Goal: Entertainment & Leisure: Consume media (video, audio)

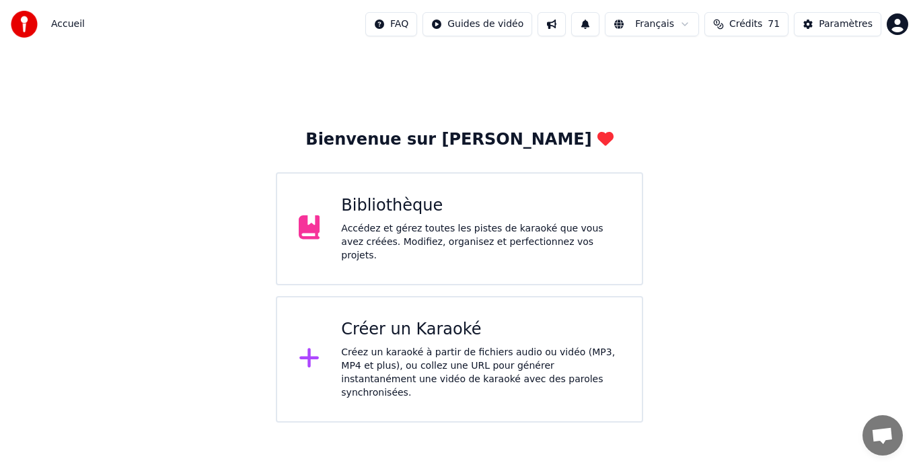
click at [457, 240] on div "Accédez et gérez toutes les pistes de karaoké que vous avez créées. Modifiez, o…" at bounding box center [480, 242] width 279 height 40
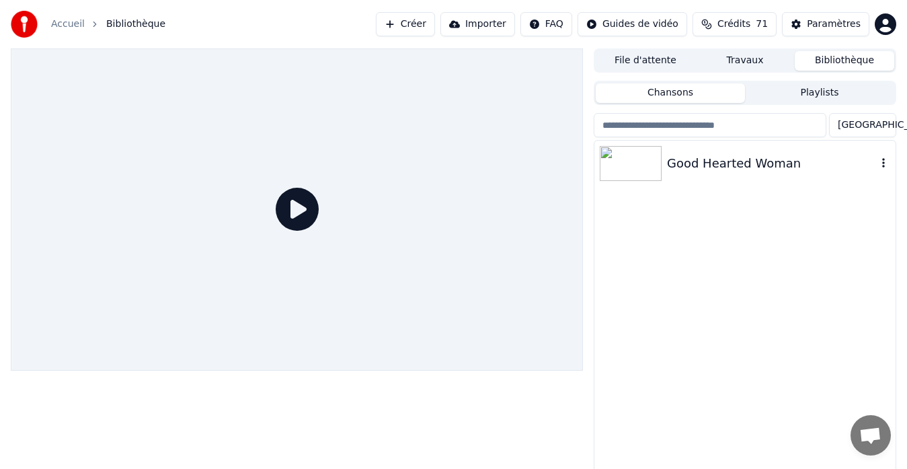
click at [743, 165] on div "Good Hearted Woman" at bounding box center [772, 163] width 210 height 19
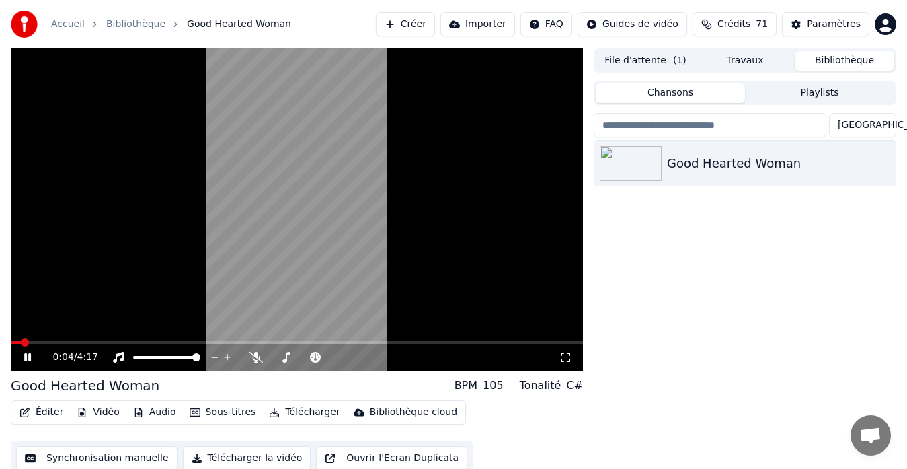
click at [155, 416] on button "Audio" at bounding box center [155, 412] width 54 height 19
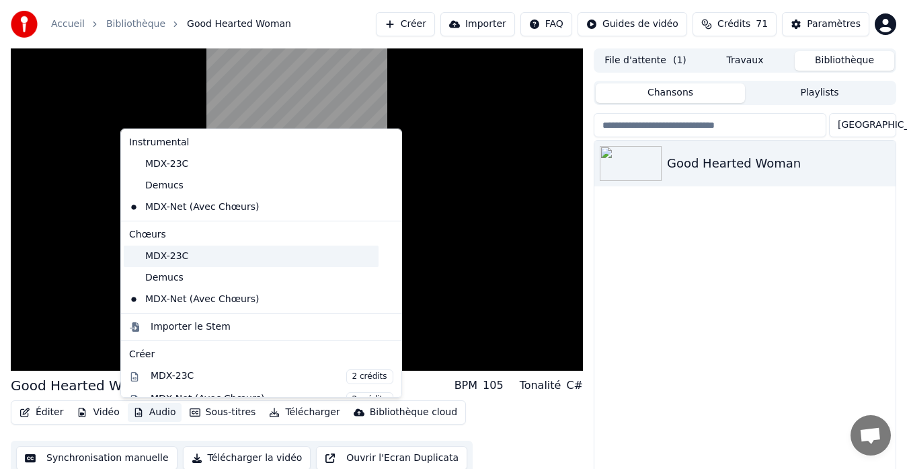
click at [143, 265] on div "MDX-23C" at bounding box center [251, 256] width 255 height 22
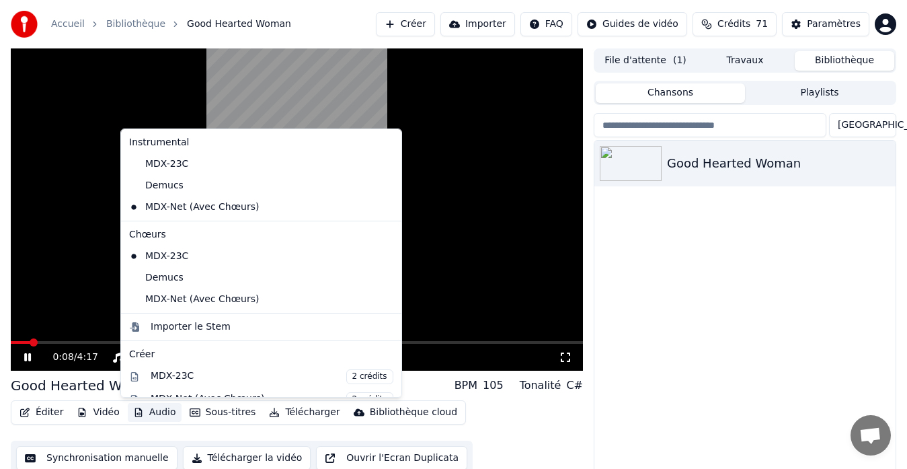
click at [151, 407] on button "Audio" at bounding box center [155, 412] width 54 height 19
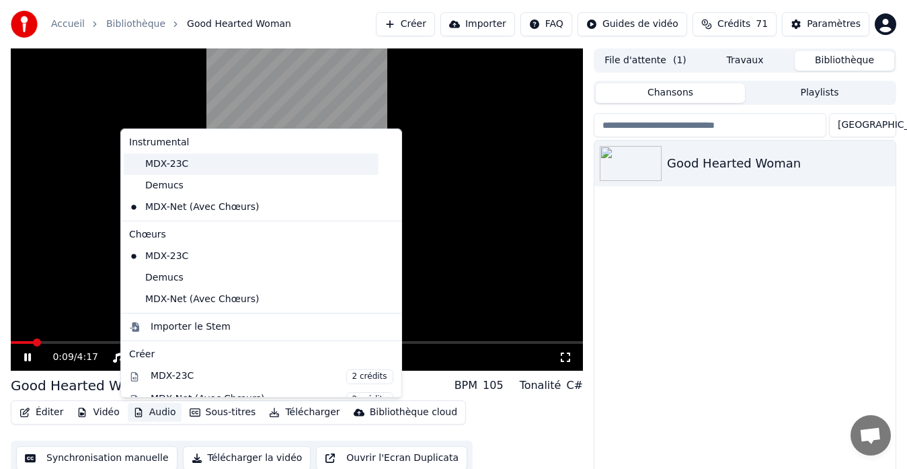
click at [173, 167] on div "MDX-23C" at bounding box center [251, 164] width 255 height 22
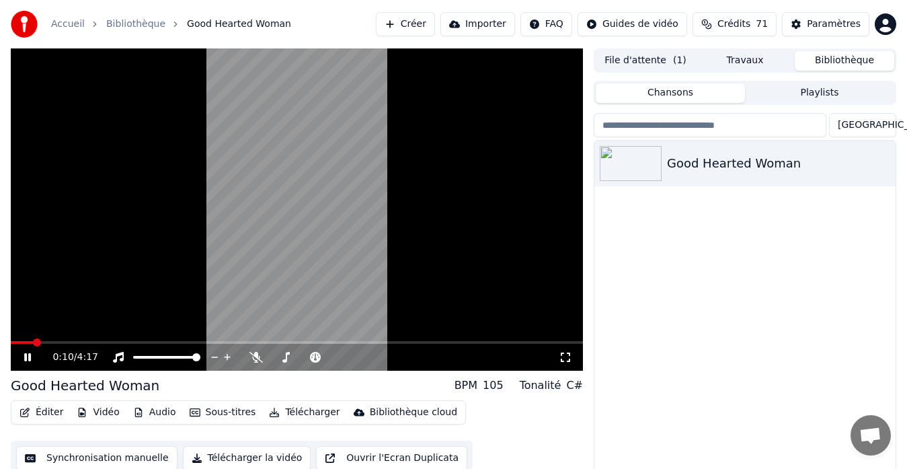
click at [157, 405] on button "Audio" at bounding box center [155, 412] width 54 height 19
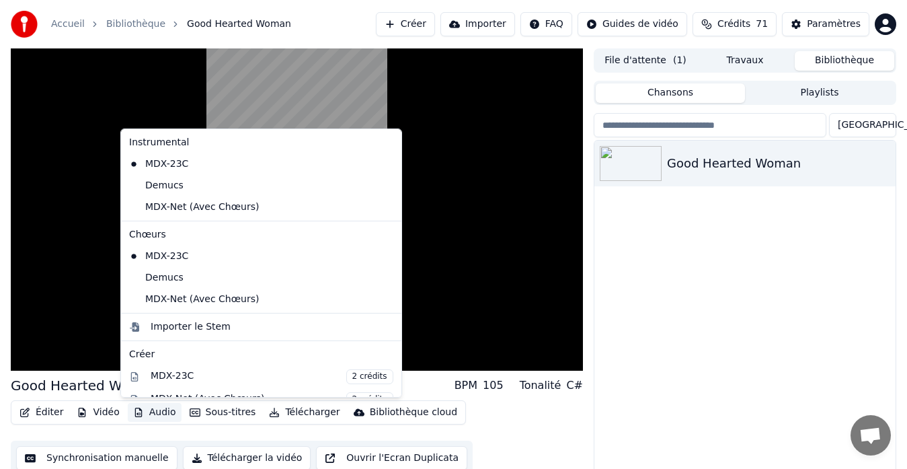
click at [659, 362] on div "Good Hearted Woman" at bounding box center [744, 316] width 301 height 350
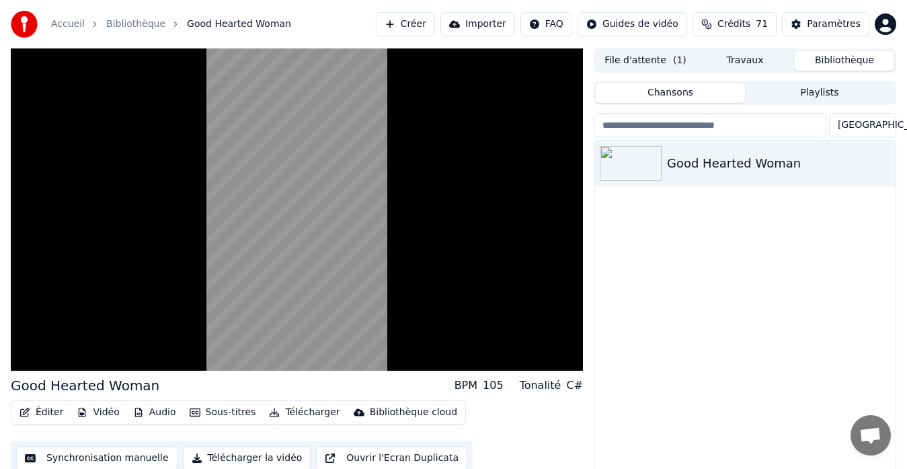
click at [279, 416] on button "Télécharger" at bounding box center [304, 412] width 81 height 19
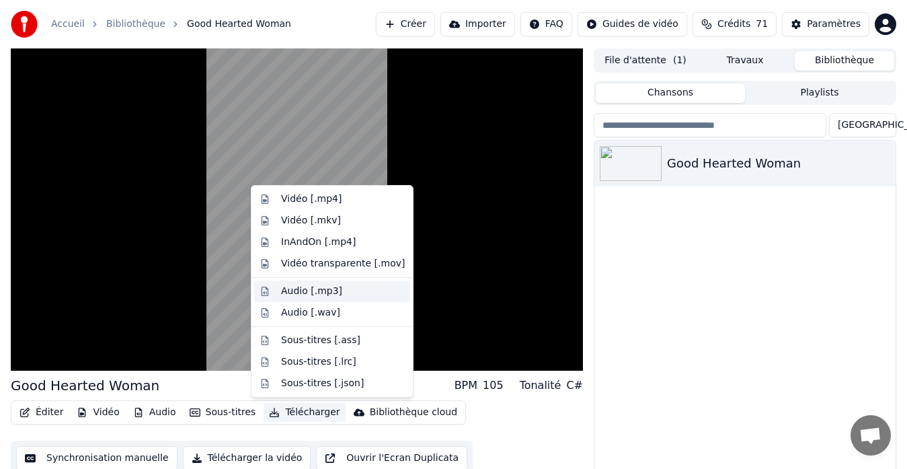
click at [285, 292] on div "Audio [.mp3]" at bounding box center [311, 290] width 61 height 13
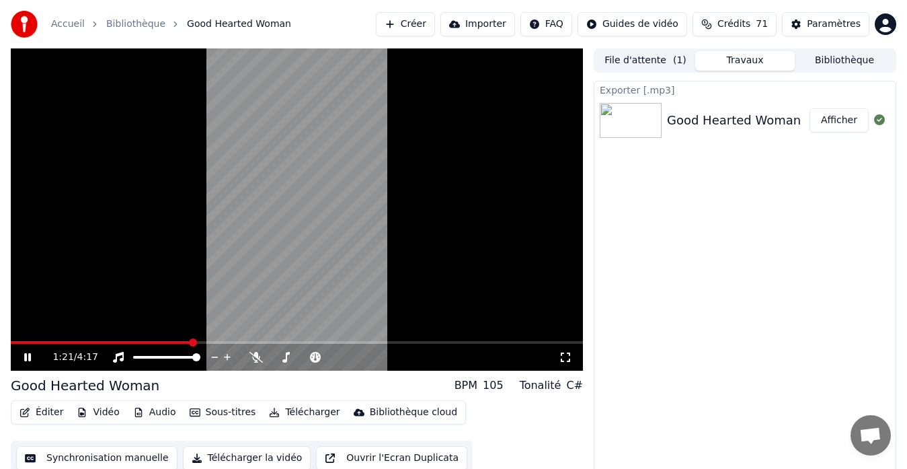
click at [30, 357] on icon at bounding box center [27, 357] width 7 height 8
click at [29, 356] on icon at bounding box center [28, 356] width 8 height 9
click at [36, 350] on div "3:38 / 4:17" at bounding box center [296, 356] width 561 height 13
click at [30, 356] on icon at bounding box center [27, 357] width 7 height 8
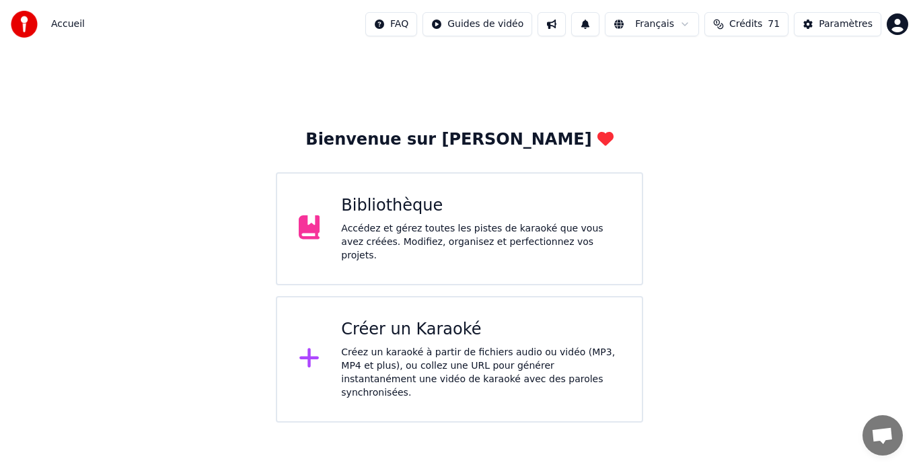
click at [397, 331] on div "Créer un Karaoké" at bounding box center [480, 330] width 279 height 22
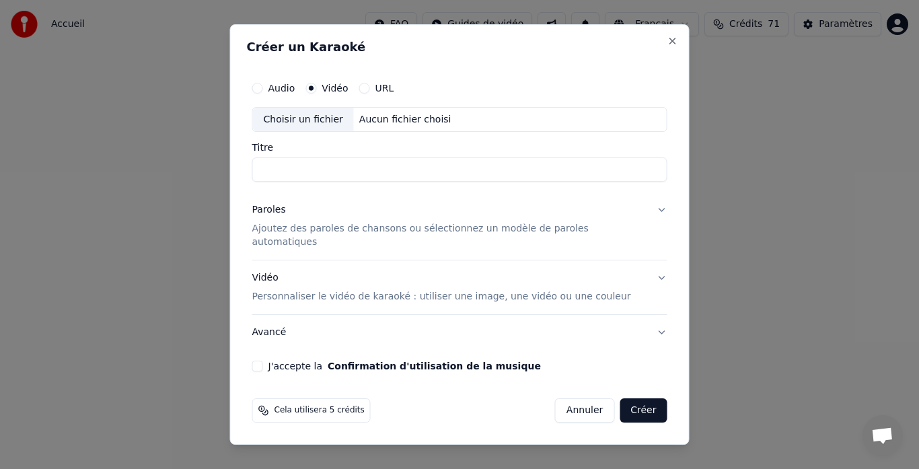
click at [654, 40] on div "Créer un Karaoké Audio Vidéo URL Choisir un fichier Aucun fichier choisi Titre …" at bounding box center [459, 234] width 459 height 421
click at [667, 46] on button "Close" at bounding box center [672, 41] width 11 height 11
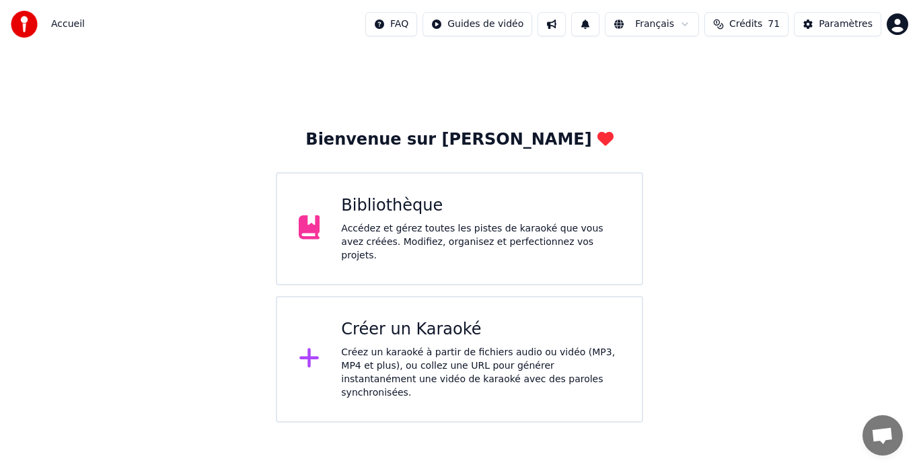
click at [338, 246] on div "Bibliothèque Accédez et gérez toutes les pistes de karaoké que vous avez créées…" at bounding box center [459, 228] width 367 height 113
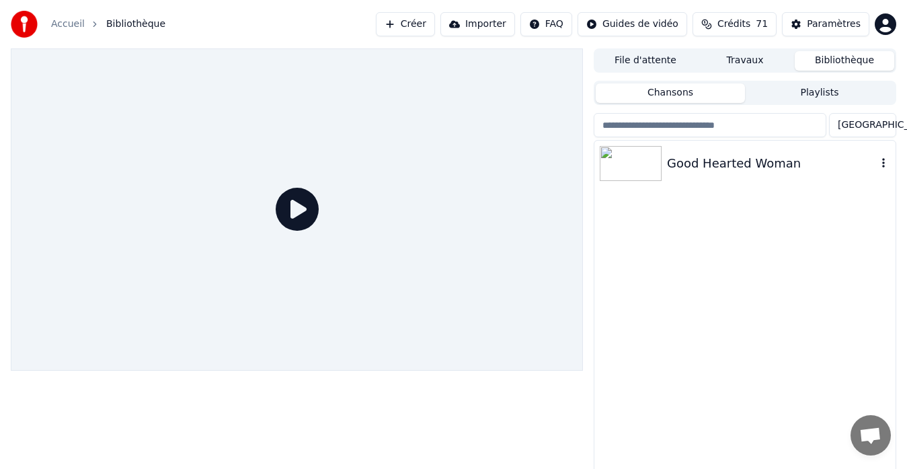
click at [773, 158] on div "Good Hearted Woman" at bounding box center [772, 163] width 210 height 19
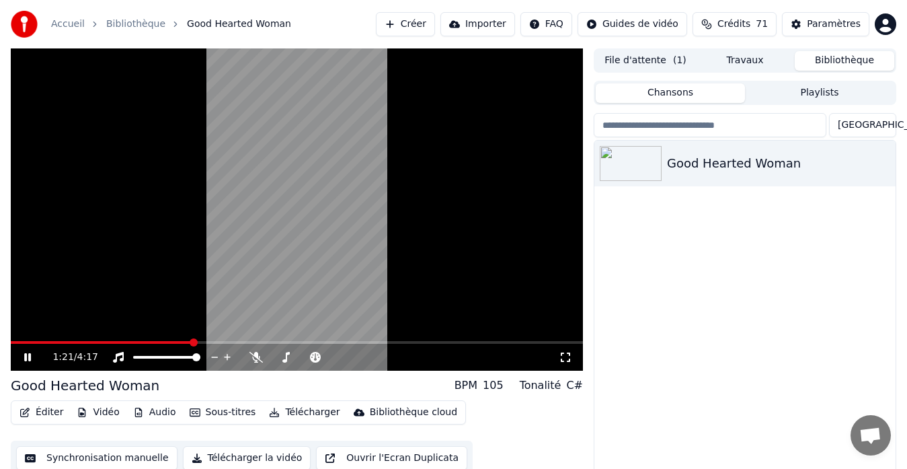
click at [27, 353] on icon at bounding box center [37, 357] width 31 height 11
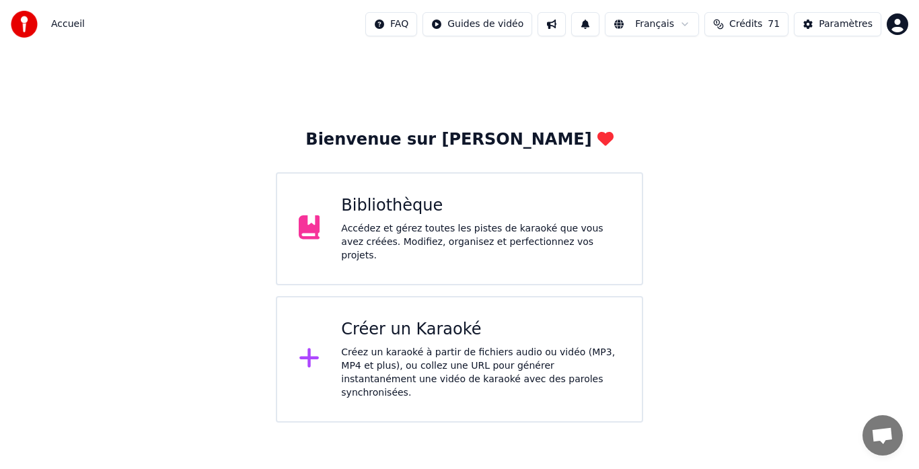
click at [453, 237] on div "Accédez et gérez toutes les pistes de karaoké que vous avez créées. Modifiez, o…" at bounding box center [480, 242] width 279 height 40
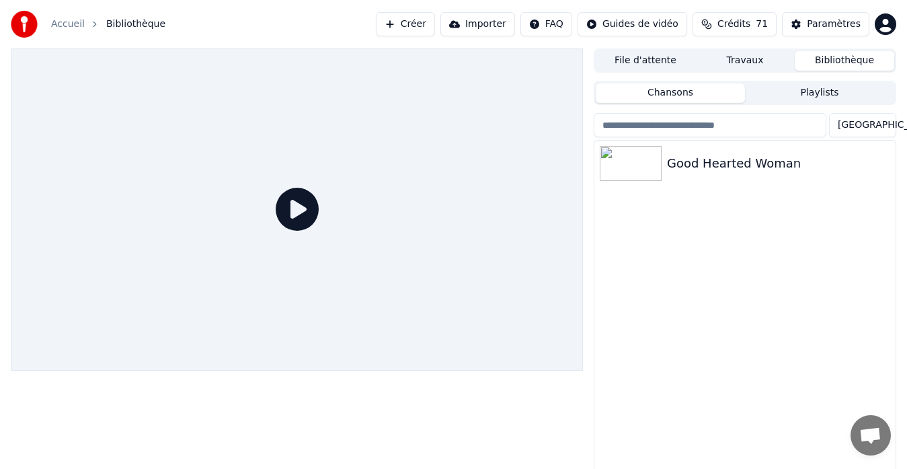
click at [750, 56] on button "Travaux" at bounding box center [745, 60] width 100 height 19
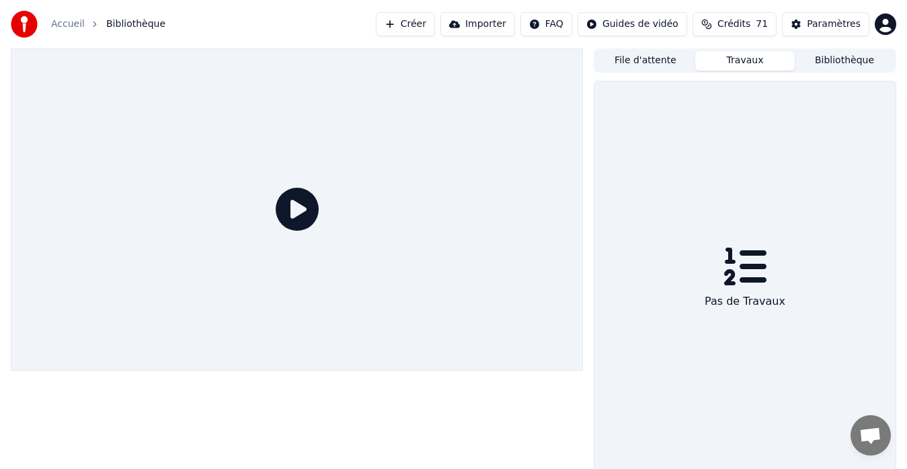
click at [644, 62] on button "File d'attente" at bounding box center [646, 60] width 100 height 19
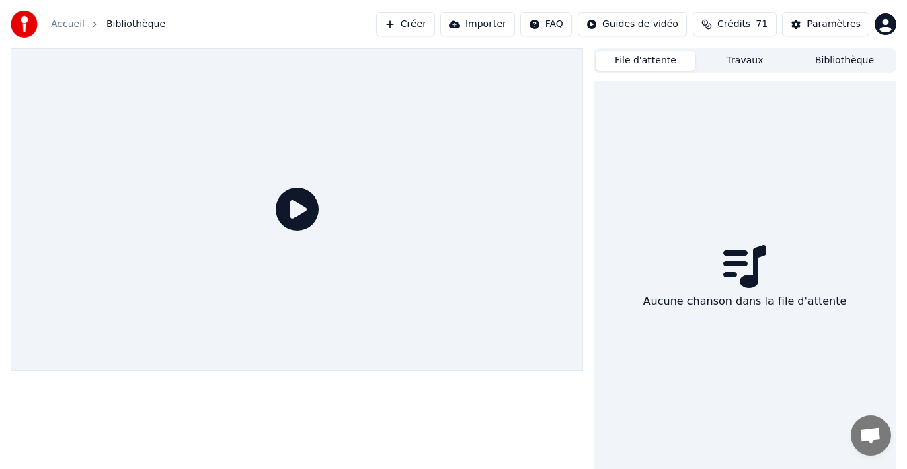
click at [822, 64] on button "Bibliothèque" at bounding box center [845, 60] width 100 height 19
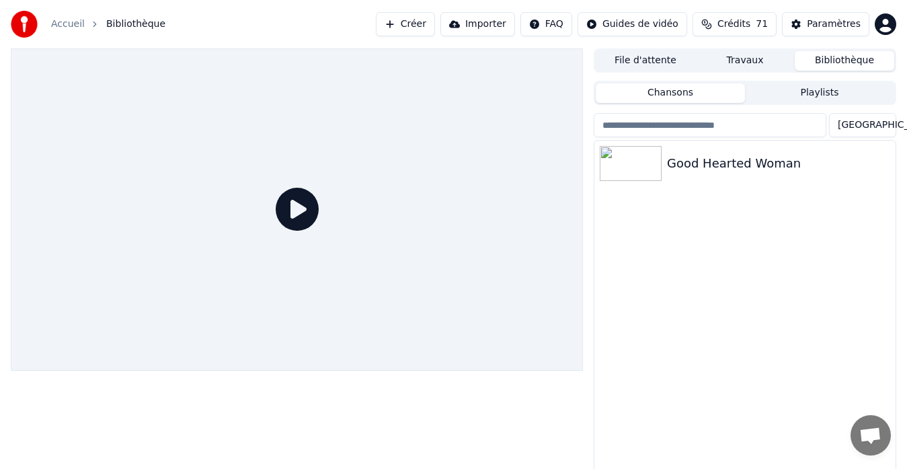
click at [750, 260] on div "Good Hearted Woman" at bounding box center [744, 316] width 301 height 350
click at [771, 157] on div "Good Hearted Woman" at bounding box center [772, 163] width 210 height 19
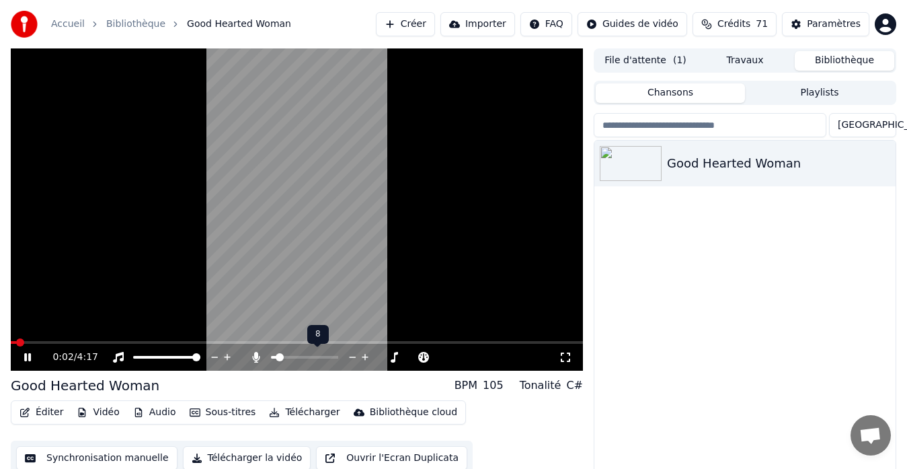
click at [276, 356] on span at bounding box center [280, 357] width 8 height 8
click at [11, 344] on span at bounding box center [15, 342] width 8 height 8
click at [24, 360] on icon at bounding box center [37, 357] width 31 height 11
click at [29, 354] on icon at bounding box center [37, 357] width 31 height 11
click at [11, 346] on span at bounding box center [15, 342] width 8 height 8
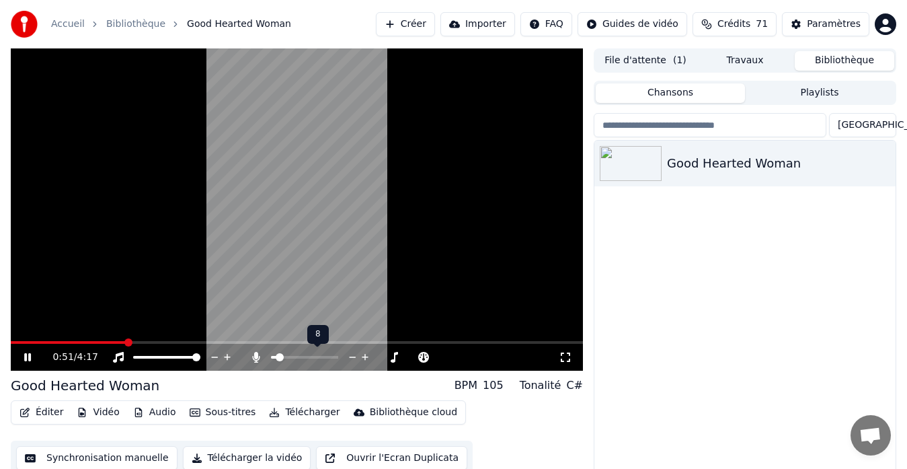
click at [276, 357] on span at bounding box center [280, 357] width 8 height 8
click at [348, 356] on icon at bounding box center [352, 356] width 13 height 13
click at [350, 354] on icon at bounding box center [352, 356] width 13 height 13
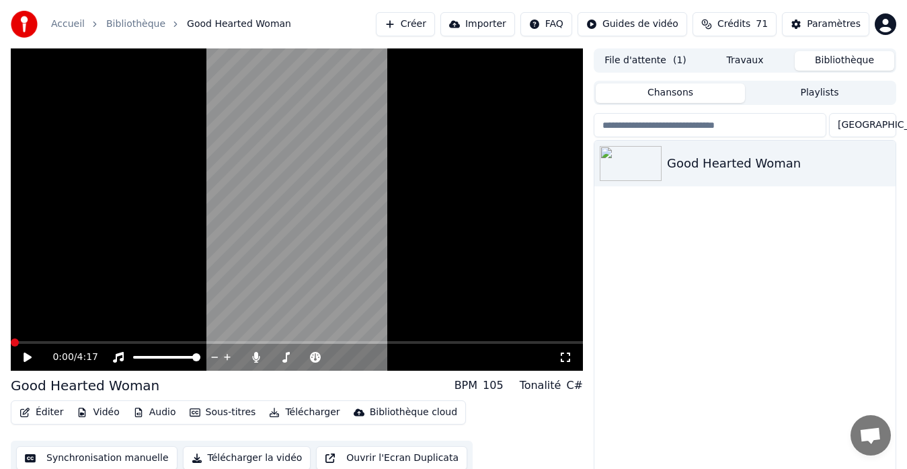
click at [11, 346] on span at bounding box center [15, 342] width 8 height 8
click at [24, 359] on icon at bounding box center [37, 357] width 31 height 11
click at [11, 346] on span at bounding box center [15, 342] width 8 height 8
drag, startPoint x: 24, startPoint y: 345, endPoint x: 0, endPoint y: 344, distance: 23.6
click at [0, 344] on div "0:07 / 4:17 Good Hearted Woman BPM 105 Tonalité C# Éditer Vidéo Audio Sous-titr…" at bounding box center [453, 269] width 907 height 443
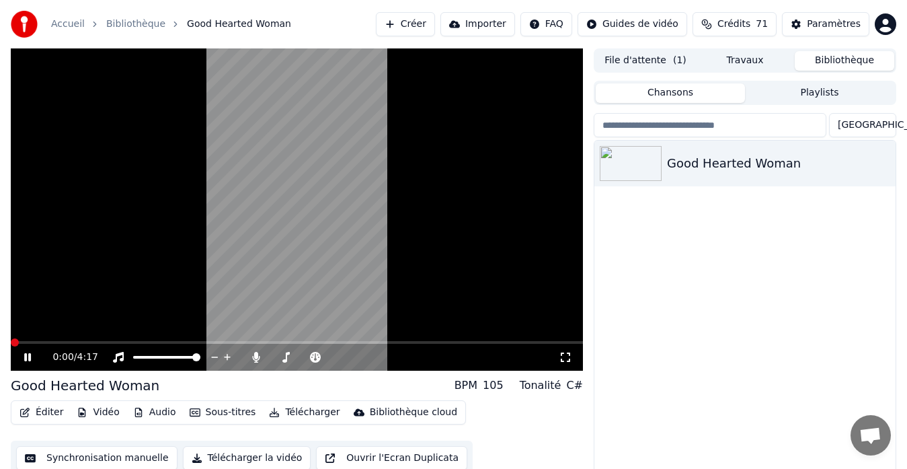
click at [11, 344] on span at bounding box center [15, 342] width 8 height 8
click at [350, 356] on icon at bounding box center [353, 356] width 7 height 1
click at [11, 346] on span at bounding box center [15, 342] width 8 height 8
click at [29, 357] on icon at bounding box center [28, 356] width 8 height 9
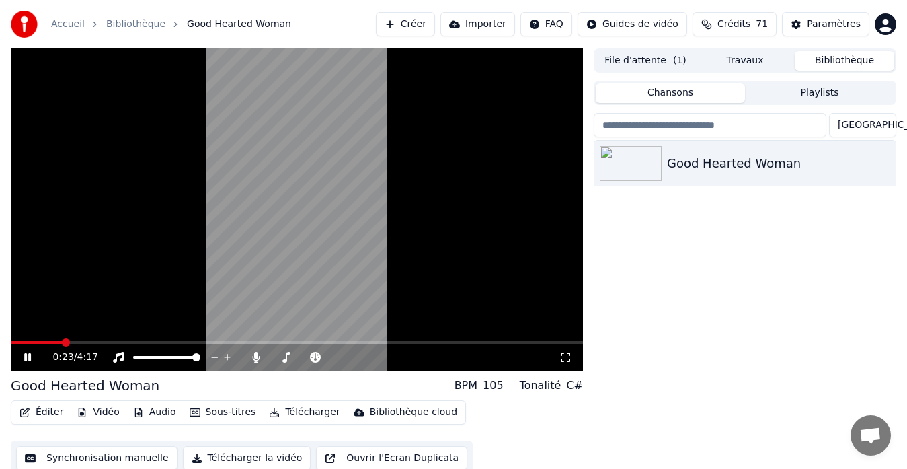
click at [28, 357] on icon at bounding box center [37, 357] width 31 height 11
click at [33, 346] on span at bounding box center [37, 342] width 8 height 8
click at [24, 356] on icon at bounding box center [28, 356] width 8 height 9
click at [353, 356] on icon at bounding box center [352, 356] width 13 height 13
click at [32, 352] on icon at bounding box center [37, 357] width 31 height 11
